Goal: Task Accomplishment & Management: Manage account settings

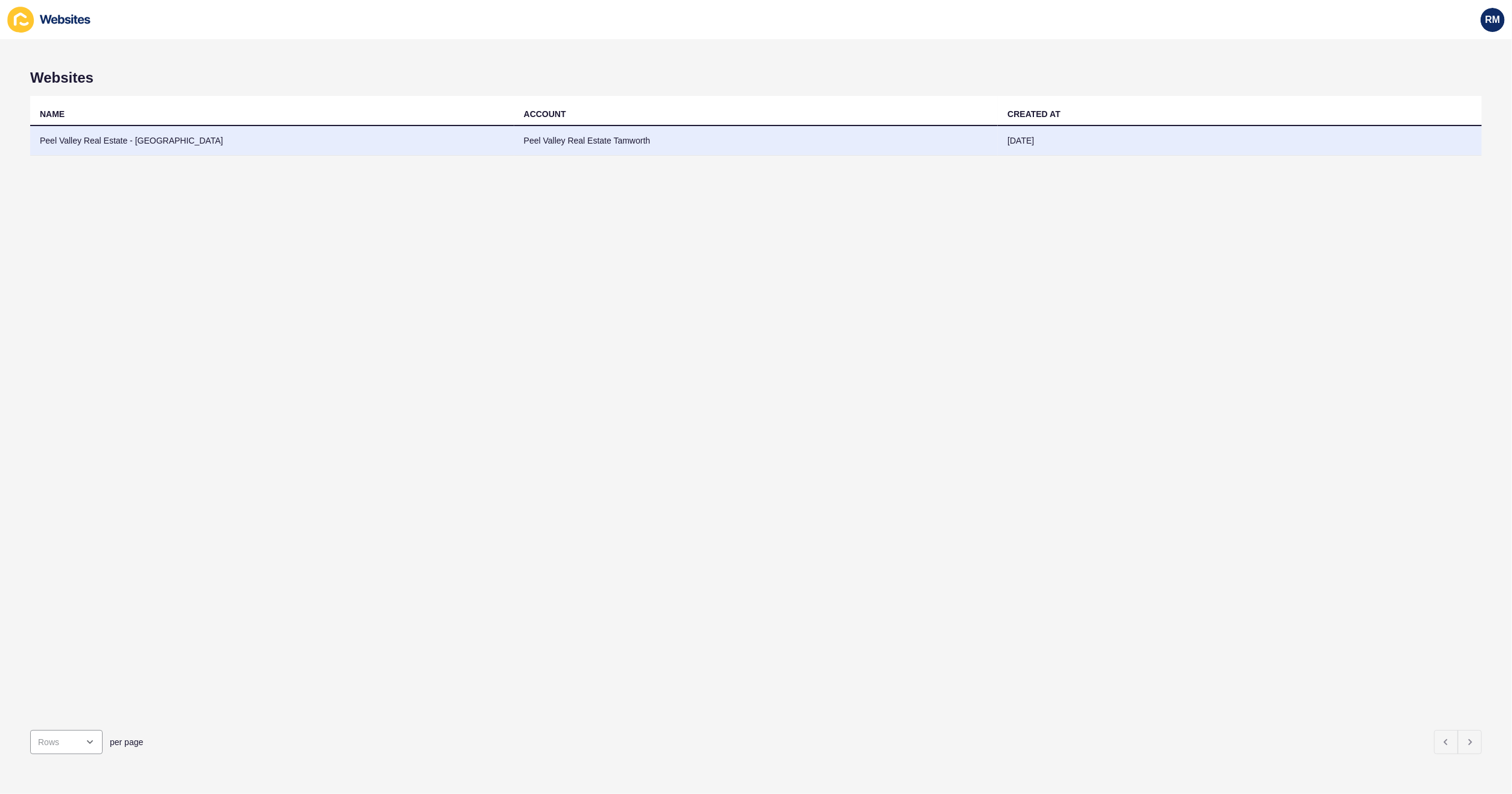
click at [62, 139] on td "Peel Valley Real Estate - [GEOGRAPHIC_DATA]" at bounding box center [272, 141] width 484 height 30
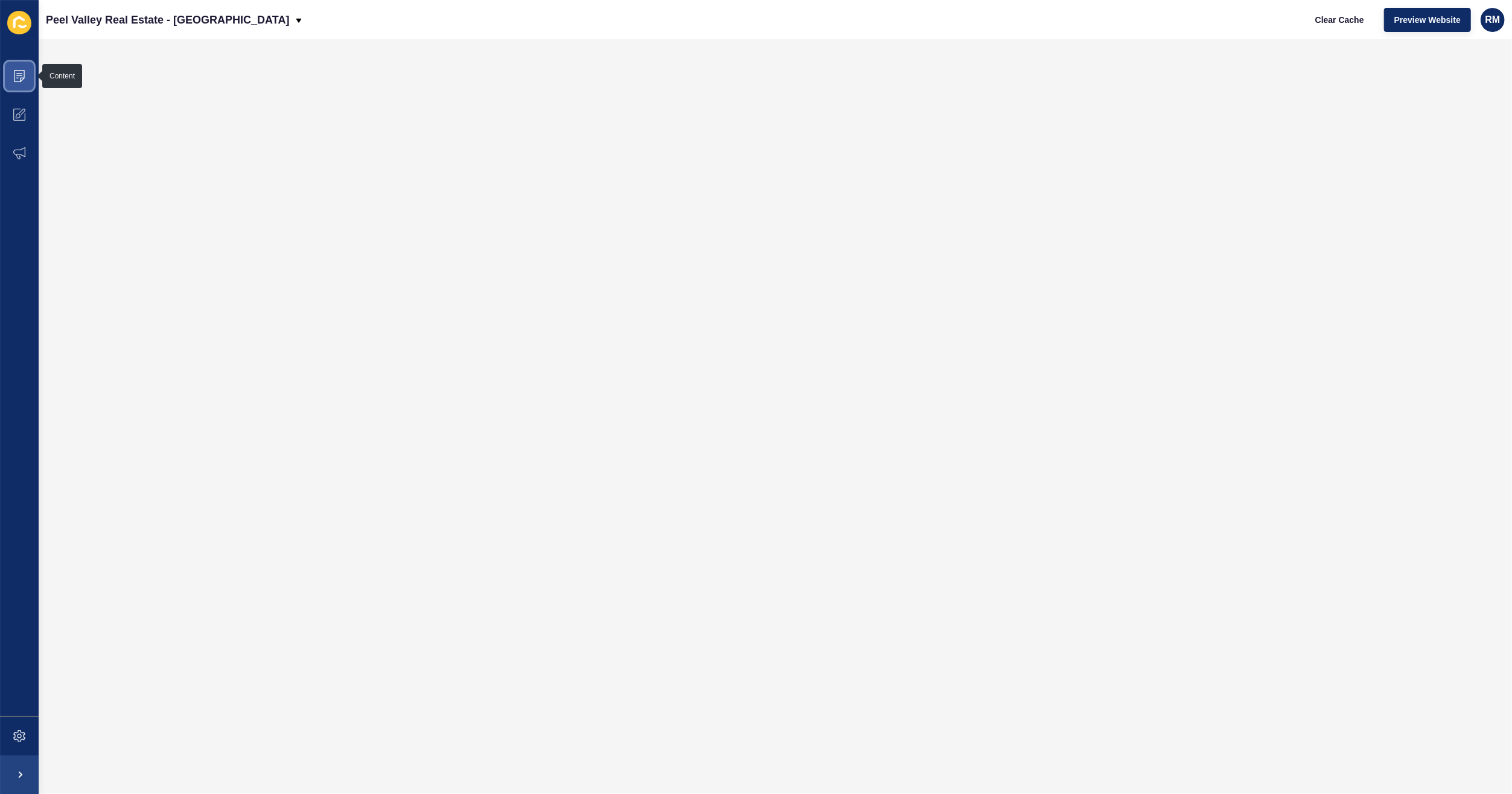
click at [13, 74] on icon at bounding box center [19, 76] width 12 height 12
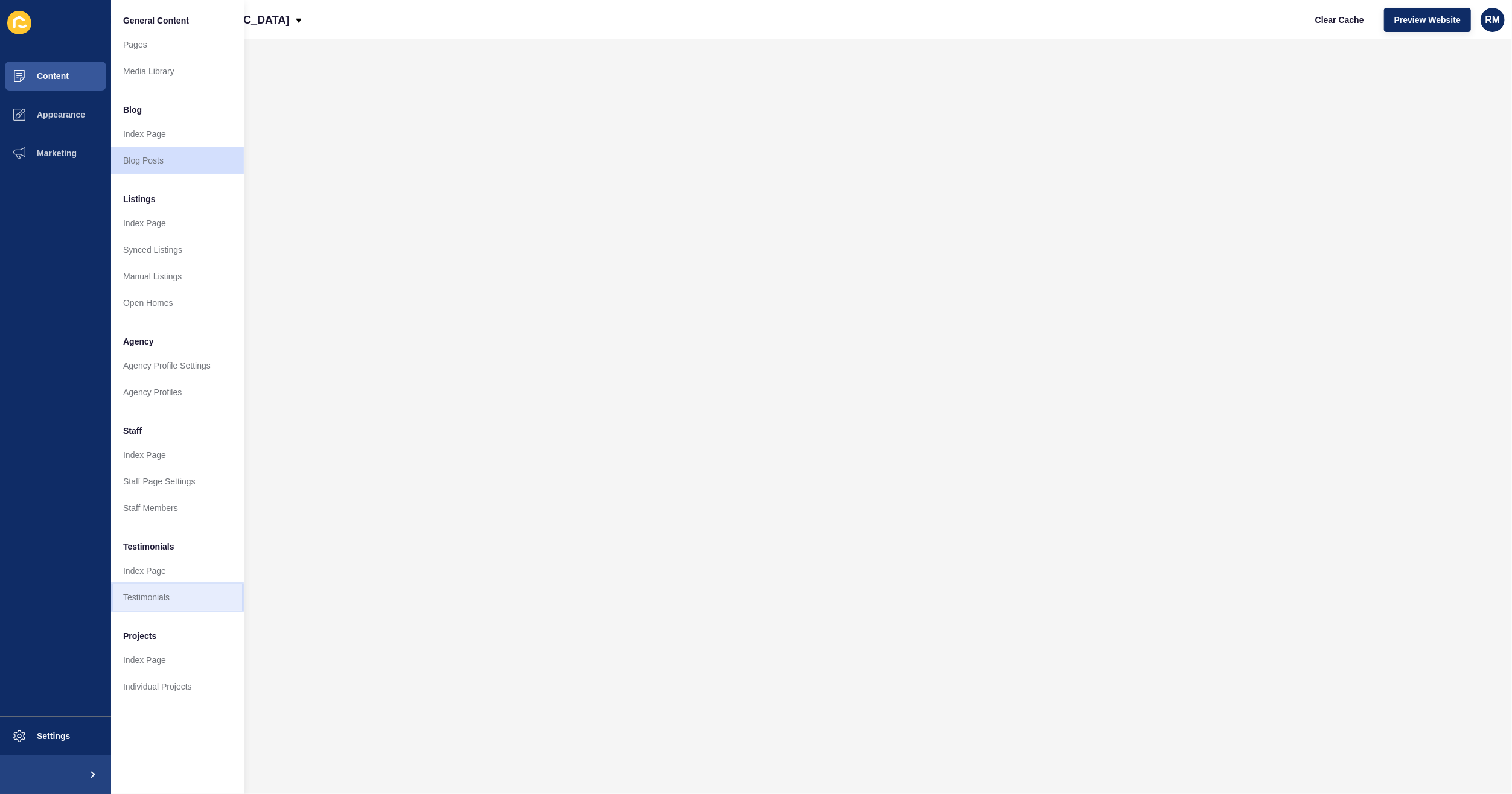
click at [158, 592] on link "Testimonials" at bounding box center [177, 598] width 133 height 26
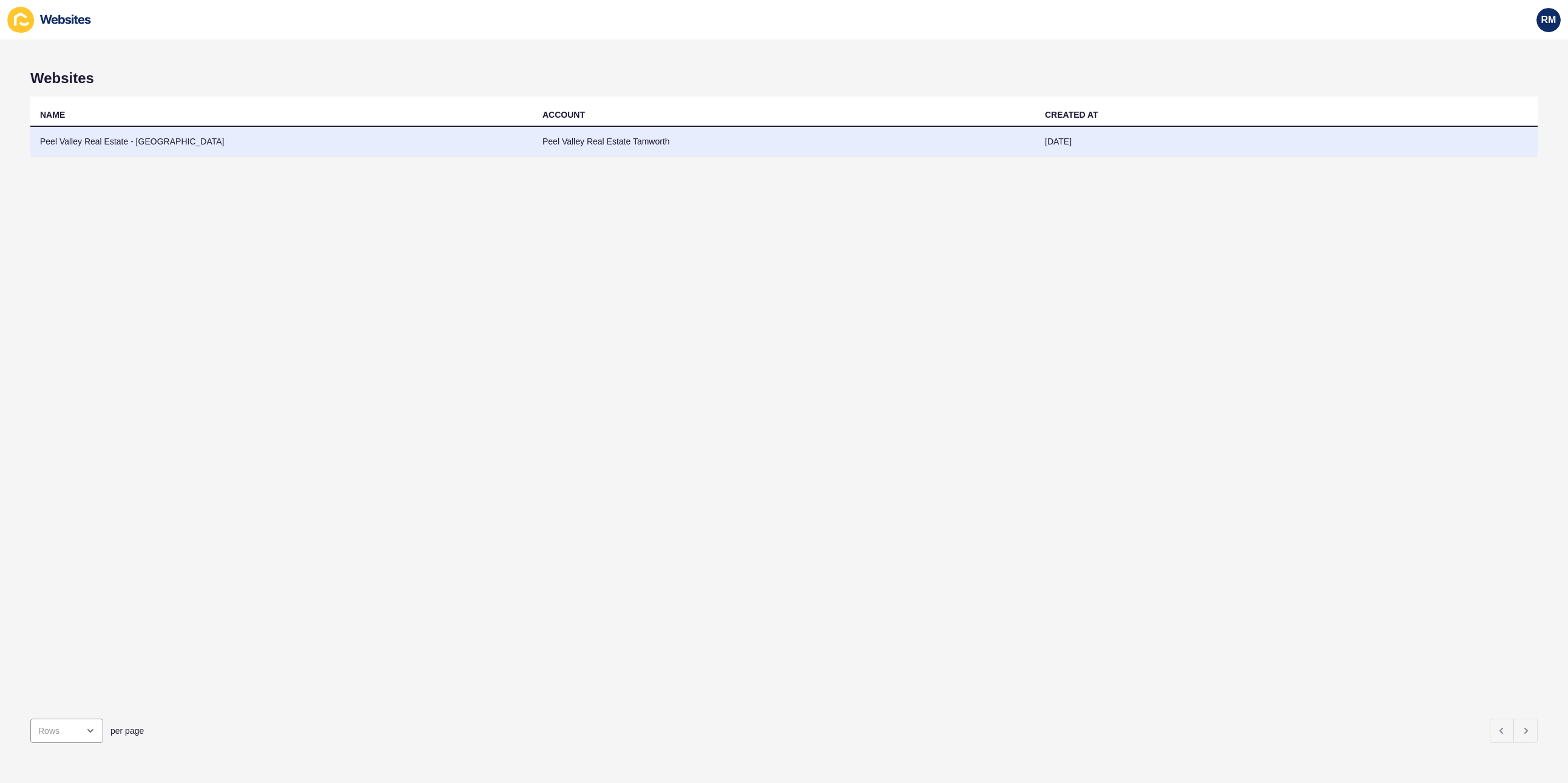
click at [118, 132] on td "Peel Valley Real Estate - [GEOGRAPHIC_DATA]" at bounding box center [282, 142] width 502 height 30
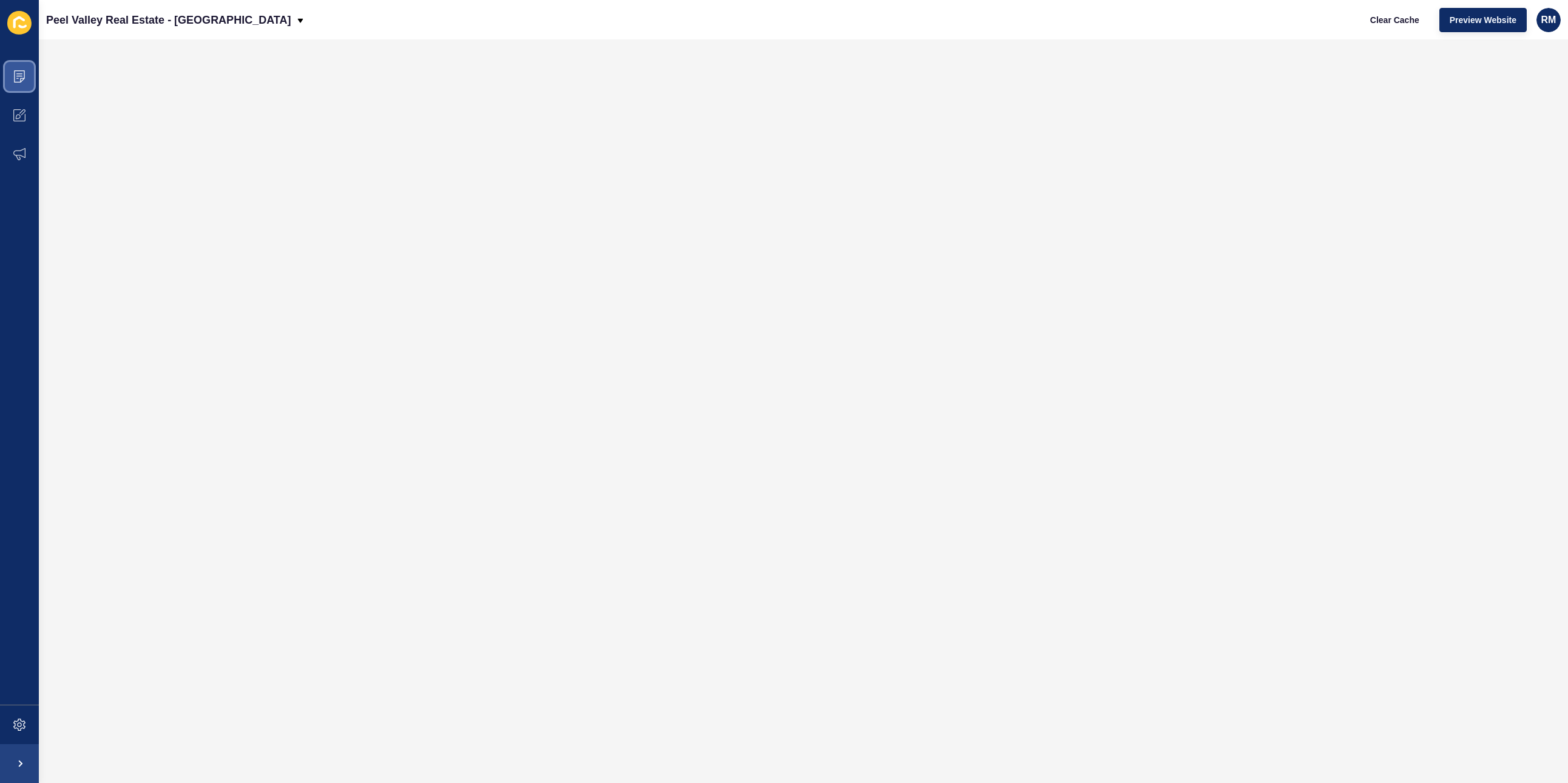
click at [15, 84] on span at bounding box center [19, 76] width 39 height 39
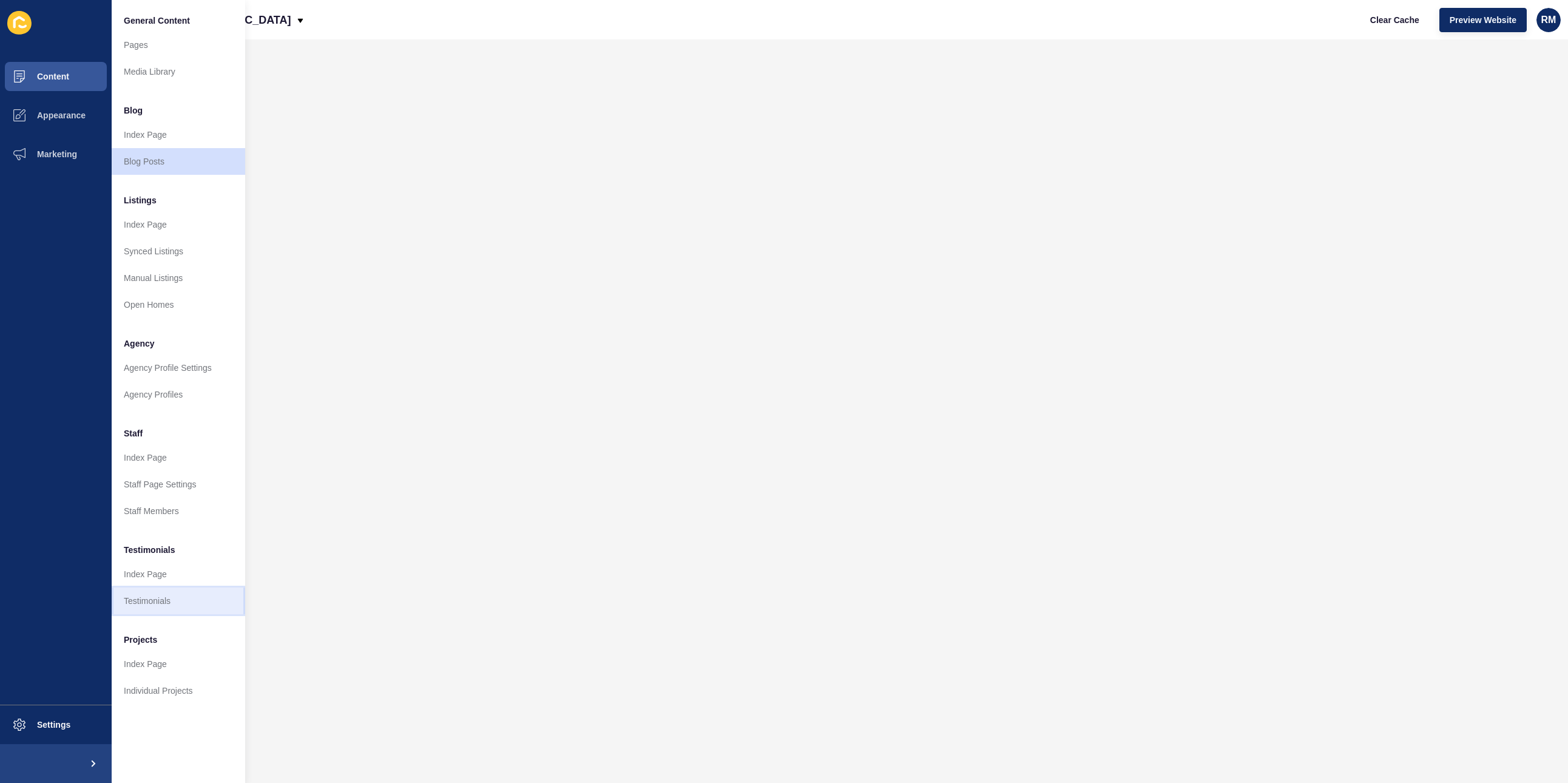
click at [141, 597] on link "Testimonials" at bounding box center [178, 601] width 133 height 26
